Goal: Find specific page/section: Locate a particular part of the current website

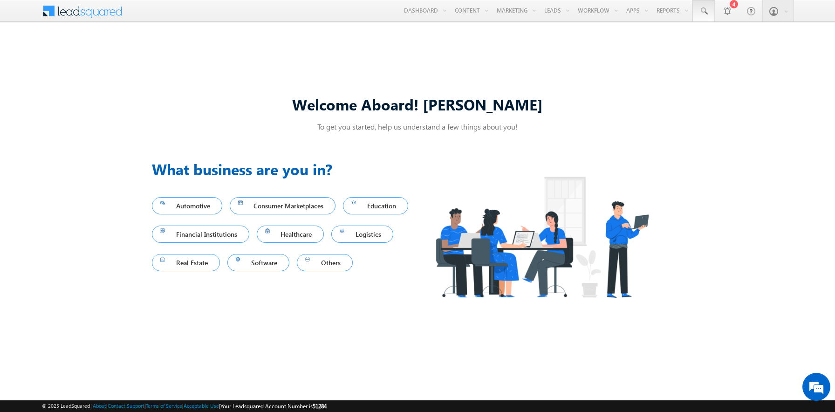
click at [704, 11] on span at bounding box center [703, 11] width 9 height 9
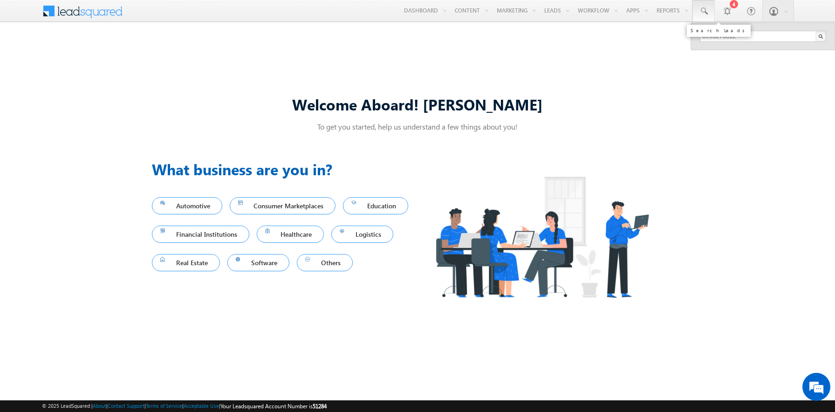
type input "8993276812"
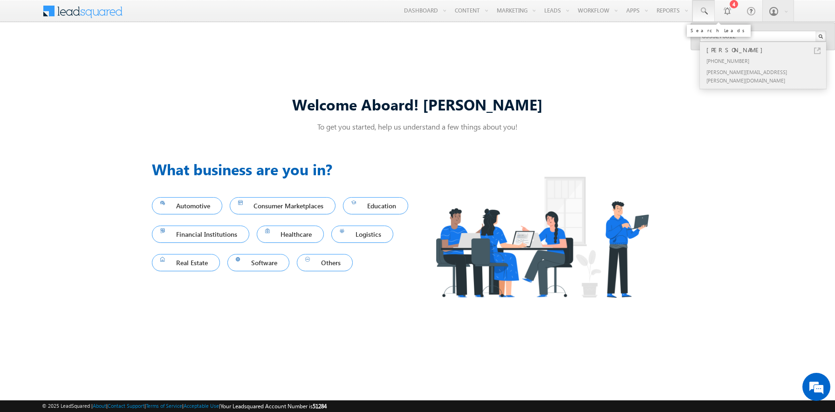
click at [767, 50] on div "[PERSON_NAME]" at bounding box center [767, 50] width 125 height 10
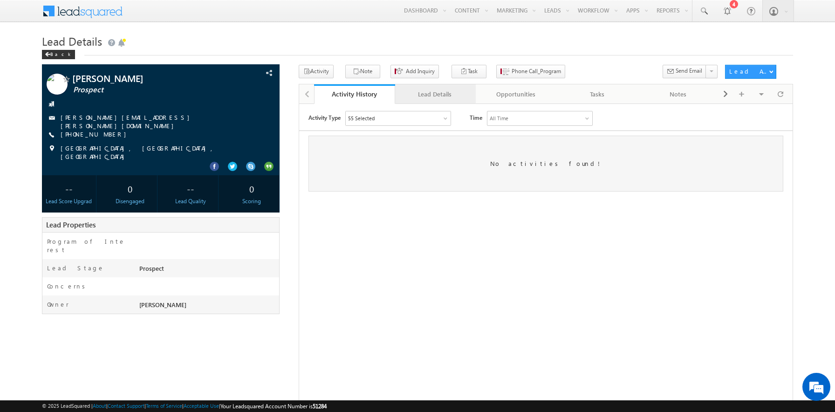
click at [435, 95] on div "Lead Details" at bounding box center [435, 94] width 65 height 11
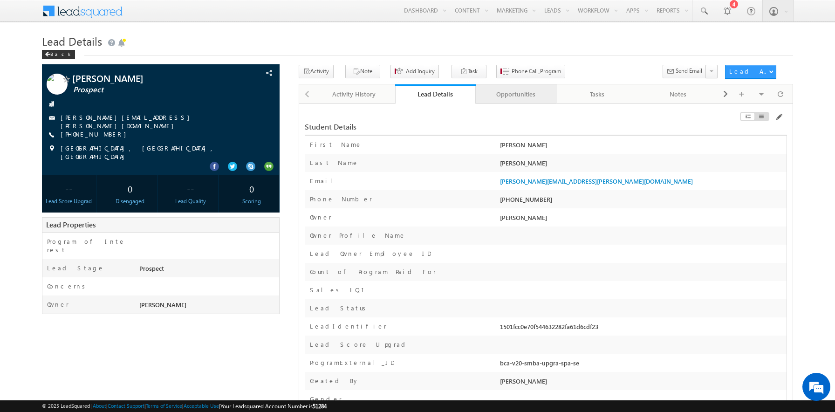
click at [516, 95] on div "Opportunities" at bounding box center [515, 94] width 65 height 11
